Goal: Task Accomplishment & Management: Manage account settings

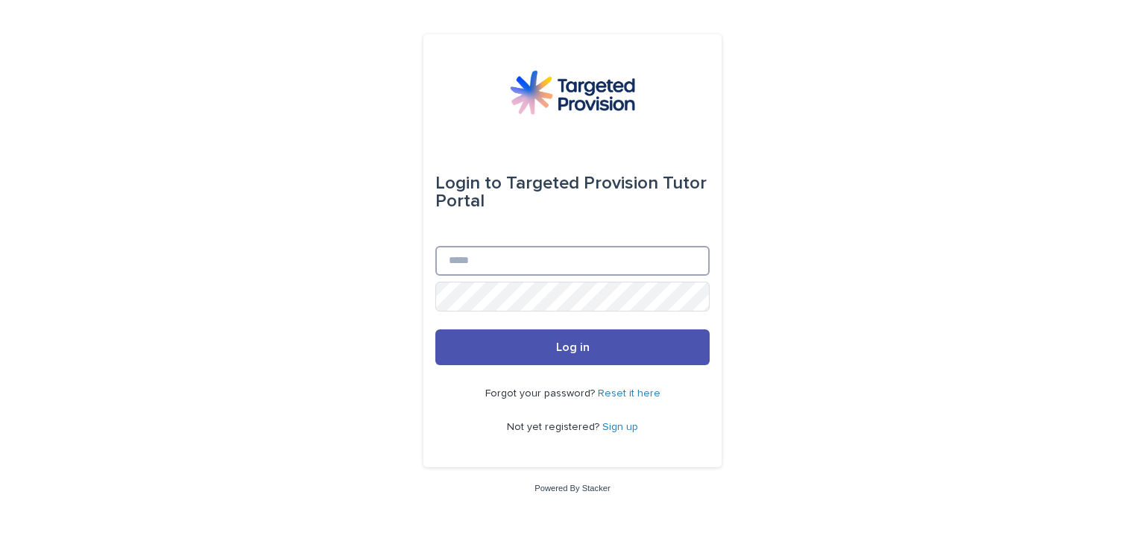
click at [498, 249] on input "Email" at bounding box center [572, 261] width 274 height 30
type input "**********"
click at [435, 329] on button "Log in" at bounding box center [572, 347] width 274 height 36
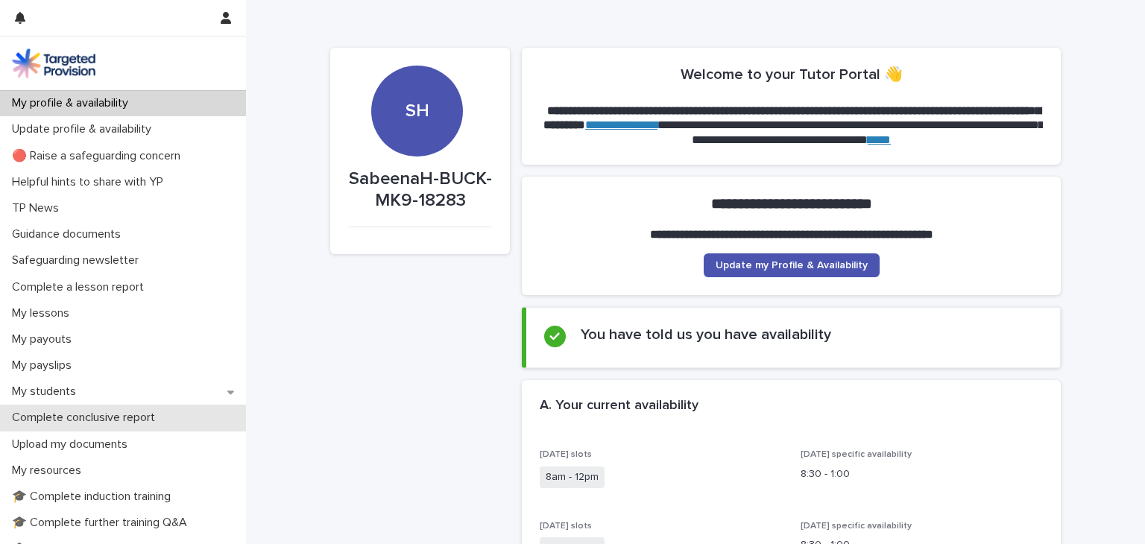
click at [110, 407] on div "Complete conclusive report" at bounding box center [123, 418] width 246 height 26
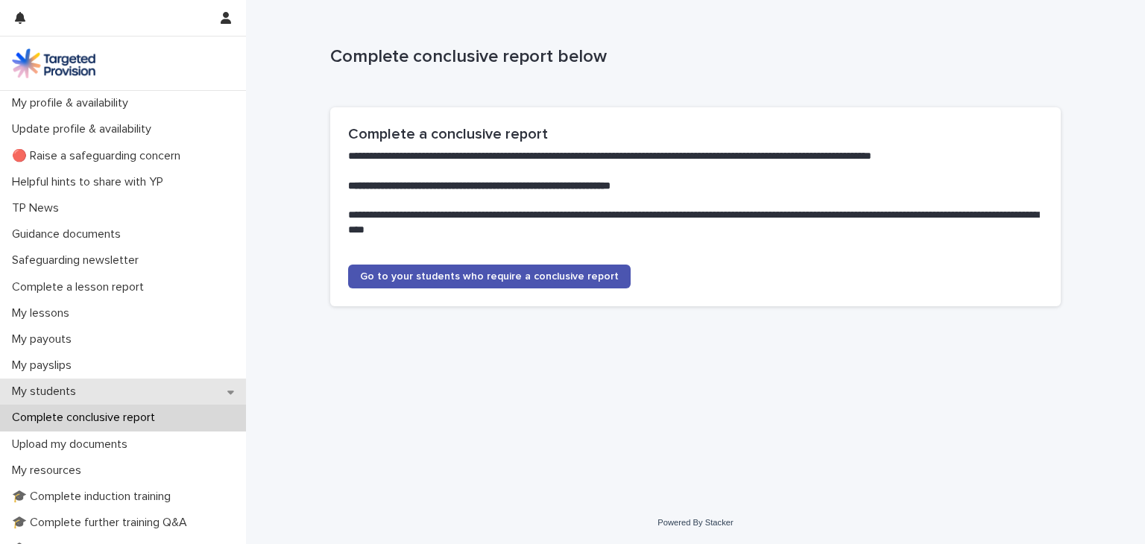
click at [119, 398] on div "My students" at bounding box center [123, 392] width 246 height 26
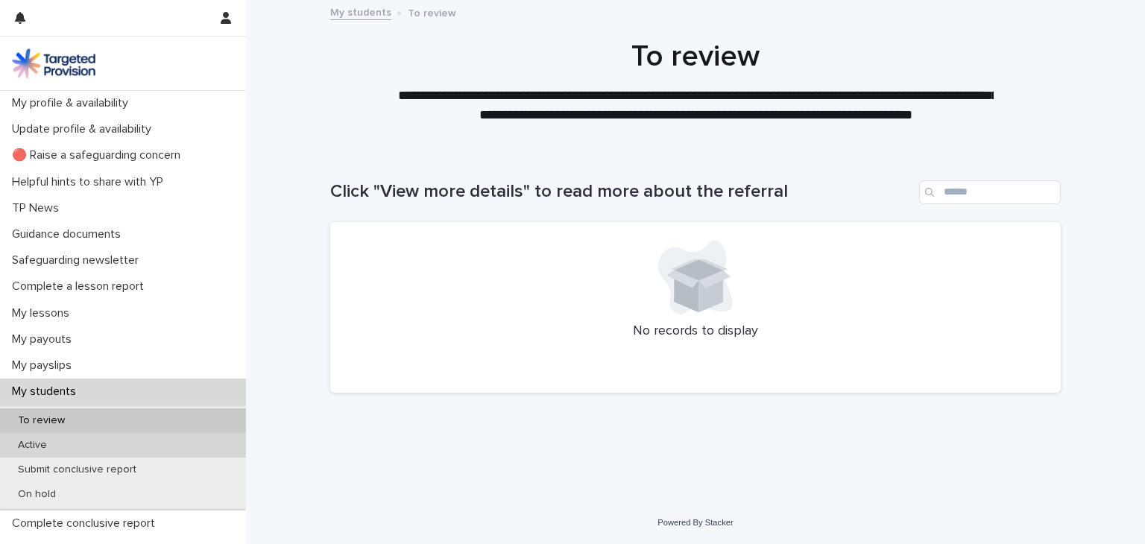
click at [113, 439] on div "Active" at bounding box center [123, 445] width 246 height 25
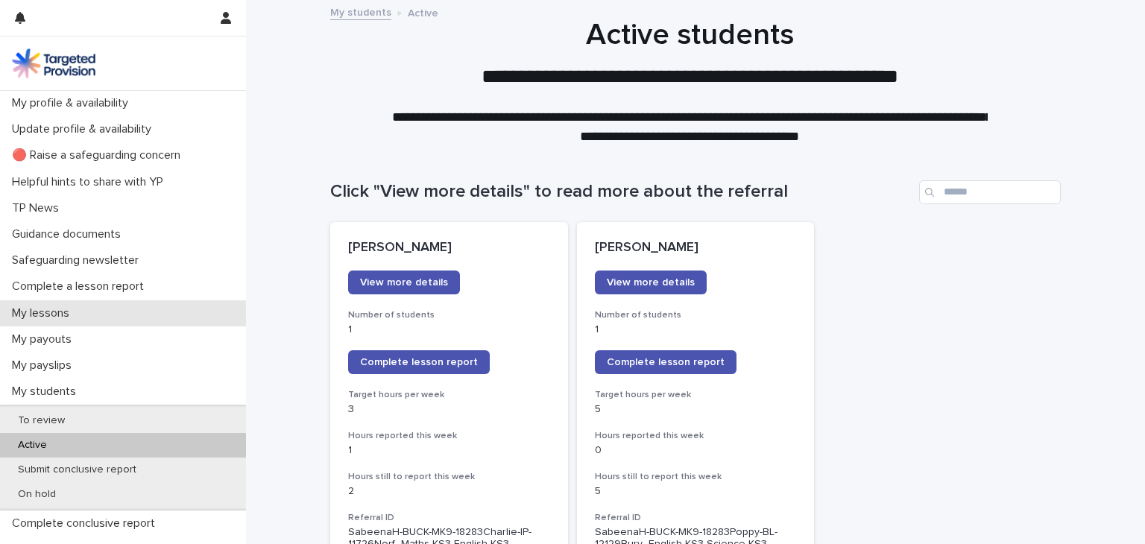
click at [150, 318] on div "My lessons" at bounding box center [123, 313] width 246 height 26
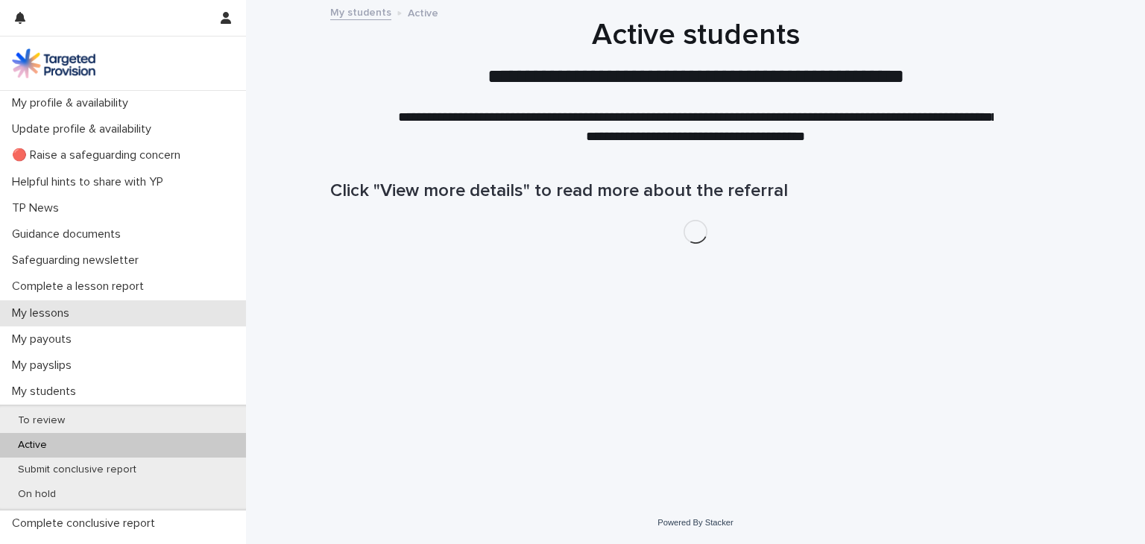
click at [190, 317] on div "My lessons" at bounding box center [123, 313] width 246 height 26
